Goal: Task Accomplishment & Management: Manage account settings

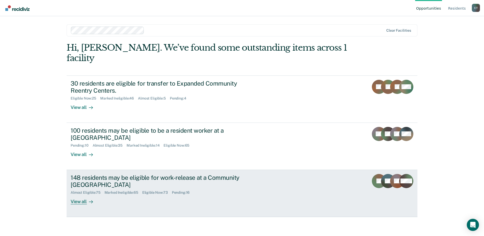
click at [201, 188] on div "148 residents may be eligible for work-release at a Community Reentry Center Al…" at bounding box center [166, 189] width 190 height 31
click at [196, 186] on div "148 residents may be eligible for work-release at a Community Reentry Center Al…" at bounding box center [166, 189] width 190 height 31
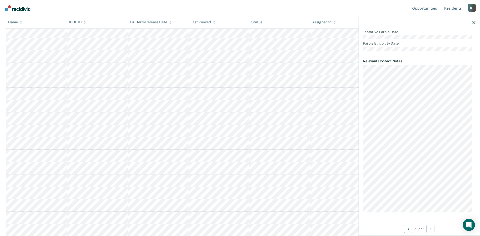
scroll to position [278, 0]
click at [430, 228] on icon "Next Opportunity" at bounding box center [430, 229] width 1 height 4
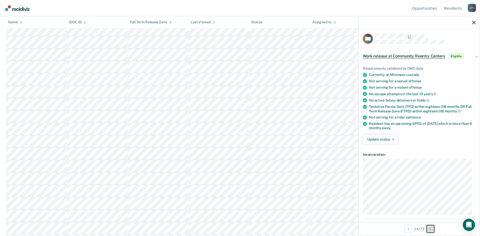
scroll to position [0, 0]
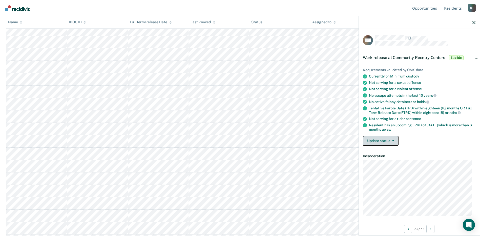
click at [391, 140] on span "button" at bounding box center [392, 140] width 4 height 1
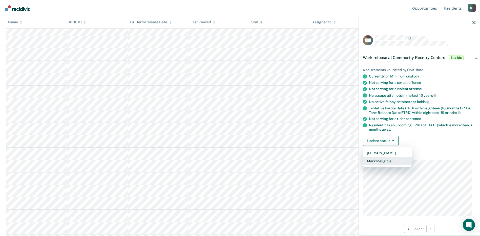
click at [382, 161] on button "Mark Ineligible" at bounding box center [387, 161] width 49 height 8
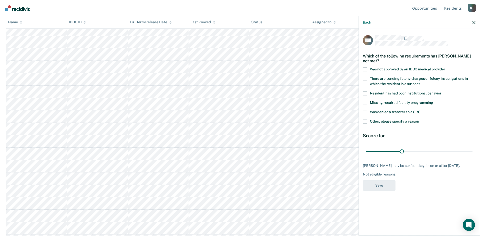
click at [364, 90] on div "There are pending felony charges or felony investigations in which the resident…" at bounding box center [419, 84] width 113 height 15
click at [366, 94] on span at bounding box center [365, 93] width 4 height 4
click at [442, 91] on input "Resident has had poor institutional behavior" at bounding box center [442, 91] width 0 height 0
drag, startPoint x: 403, startPoint y: 151, endPoint x: 469, endPoint y: 159, distance: 66.8
type input "180"
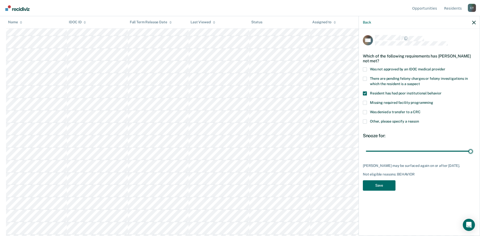
click at [473, 155] on input "range" at bounding box center [419, 151] width 107 height 9
click at [378, 182] on button "Save" at bounding box center [379, 185] width 33 height 10
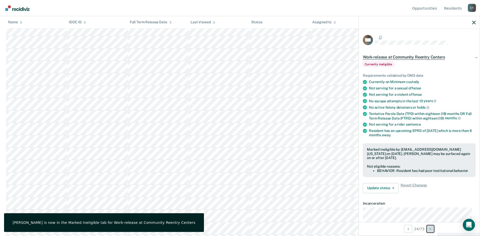
click at [431, 230] on icon "Next Opportunity" at bounding box center [430, 229] width 1 height 4
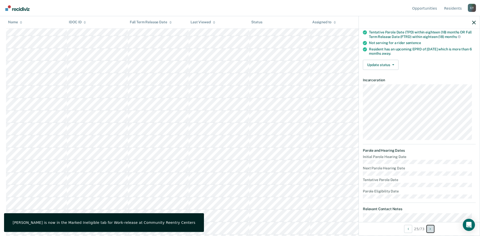
scroll to position [119, 0]
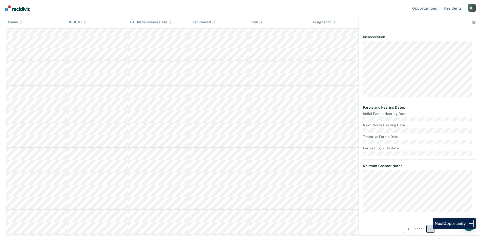
click at [430, 229] on button "Next Opportunity" at bounding box center [430, 229] width 8 height 8
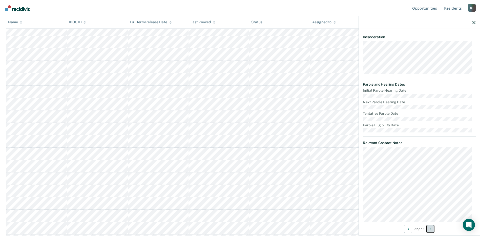
scroll to position [139, 0]
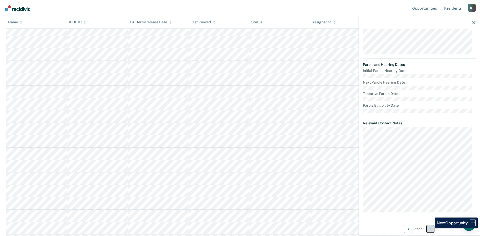
click at [431, 228] on icon "Next Opportunity" at bounding box center [430, 229] width 1 height 4
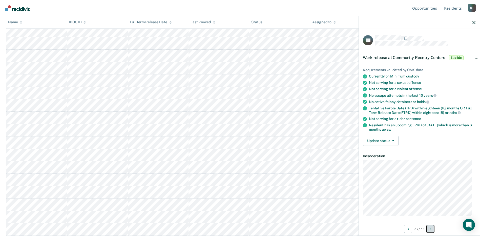
scroll to position [304, 0]
click at [432, 229] on button "Next Opportunity" at bounding box center [430, 229] width 8 height 8
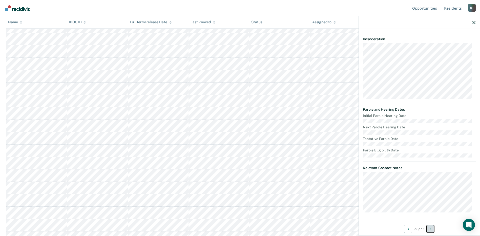
scroll to position [329, 0]
click at [433, 228] on button "Next Opportunity" at bounding box center [430, 229] width 8 height 8
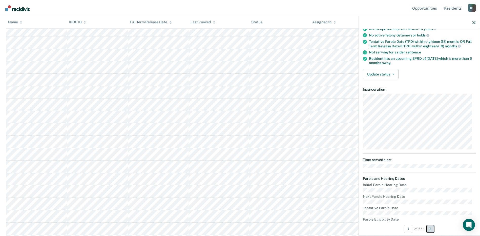
scroll to position [0, 0]
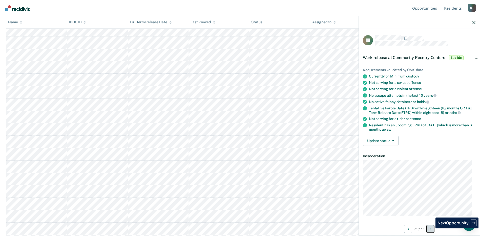
click at [432, 228] on button "Next Opportunity" at bounding box center [430, 229] width 8 height 8
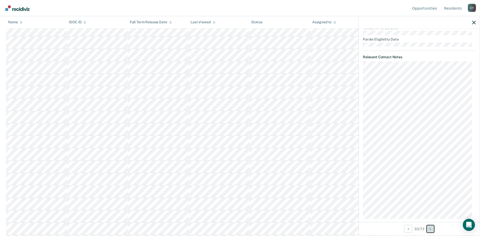
scroll to position [234, 0]
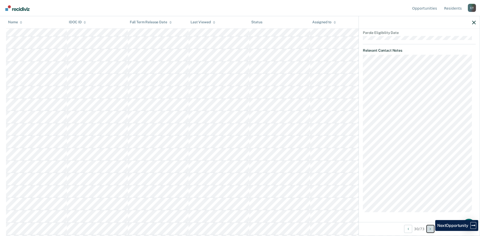
click at [431, 231] on button "Next Opportunity" at bounding box center [430, 229] width 8 height 8
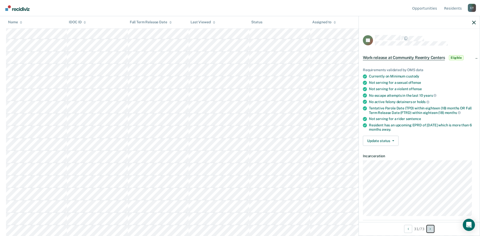
scroll to position [380, 0]
click at [384, 139] on button "Update status" at bounding box center [381, 141] width 36 height 10
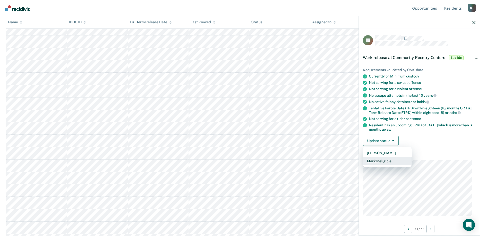
click at [383, 162] on button "Mark Ineligible" at bounding box center [387, 161] width 49 height 8
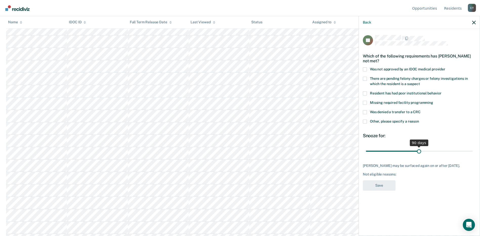
drag, startPoint x: 402, startPoint y: 150, endPoint x: 419, endPoint y: 151, distance: 16.7
type input "90"
click at [419, 151] on input "range" at bounding box center [419, 151] width 107 height 9
click at [365, 121] on span at bounding box center [365, 121] width 4 height 4
click at [419, 119] on input "Other, please specify a reason" at bounding box center [419, 119] width 0 height 0
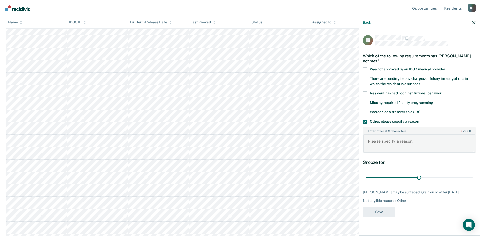
click at [371, 134] on textarea "Enter at least 3 characters 0 / 1600" at bounding box center [419, 143] width 112 height 19
paste textarea "Are you having residents wait to go to work a certain amount of time after arri…"
type textarea "Are you having residents wait to go to work a certain amount of time after arri…"
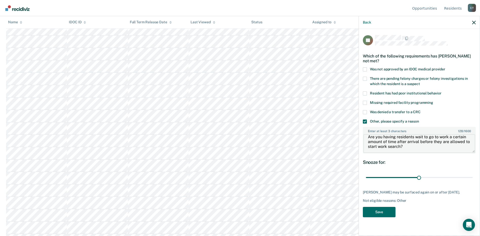
scroll to position [0, 0]
drag, startPoint x: 409, startPoint y: 150, endPoint x: 360, endPoint y: 131, distance: 52.8
click at [360, 131] on div "JH Which of the following requirements has [PERSON_NAME] not met? Was not appro…" at bounding box center [419, 132] width 121 height 206
type textarea "Not 6 mo out of RDU"
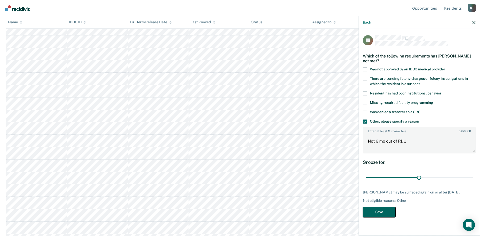
click at [376, 210] on button "Save" at bounding box center [379, 212] width 33 height 10
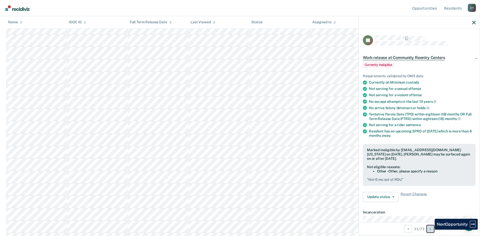
click at [431, 229] on icon "Next Opportunity" at bounding box center [430, 229] width 1 height 4
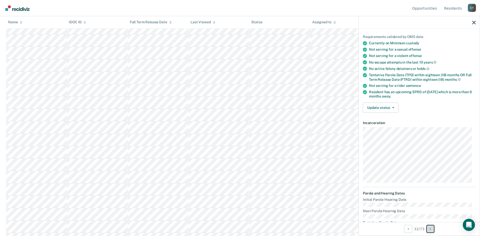
scroll to position [76, 0]
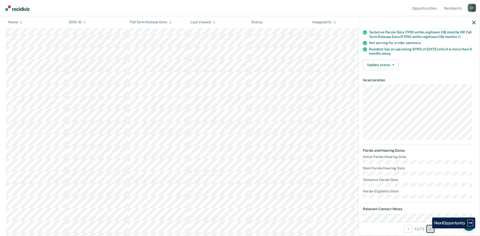
click at [428, 228] on button "Next Opportunity" at bounding box center [430, 229] width 8 height 8
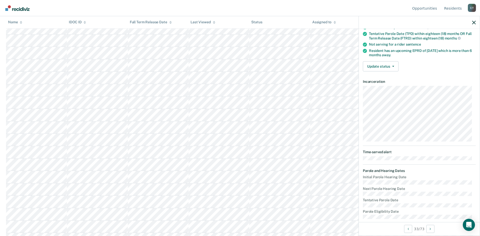
scroll to position [0, 0]
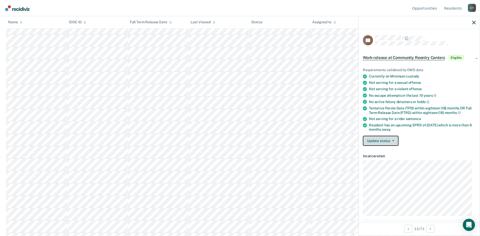
click at [384, 137] on button "Update status" at bounding box center [381, 141] width 36 height 10
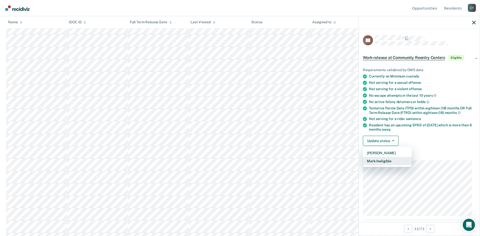
click at [382, 162] on button "Mark Ineligible" at bounding box center [387, 161] width 49 height 8
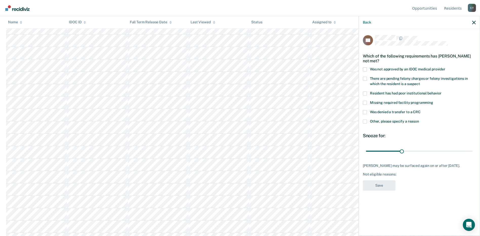
click at [364, 91] on span at bounding box center [365, 93] width 4 height 4
click at [442, 91] on input "Resident has had poor institutional behavior" at bounding box center [442, 91] width 0 height 0
drag, startPoint x: 400, startPoint y: 146, endPoint x: 471, endPoint y: 151, distance: 70.8
type input "180"
click at [473, 149] on input "range" at bounding box center [419, 151] width 107 height 9
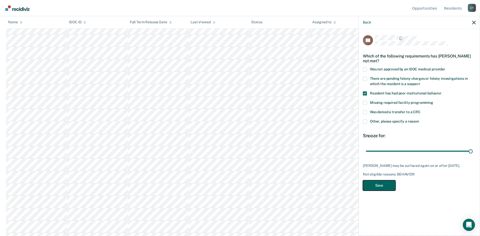
click at [378, 180] on button "Save" at bounding box center [379, 185] width 33 height 10
